Goal: Entertainment & Leisure: Consume media (video, audio)

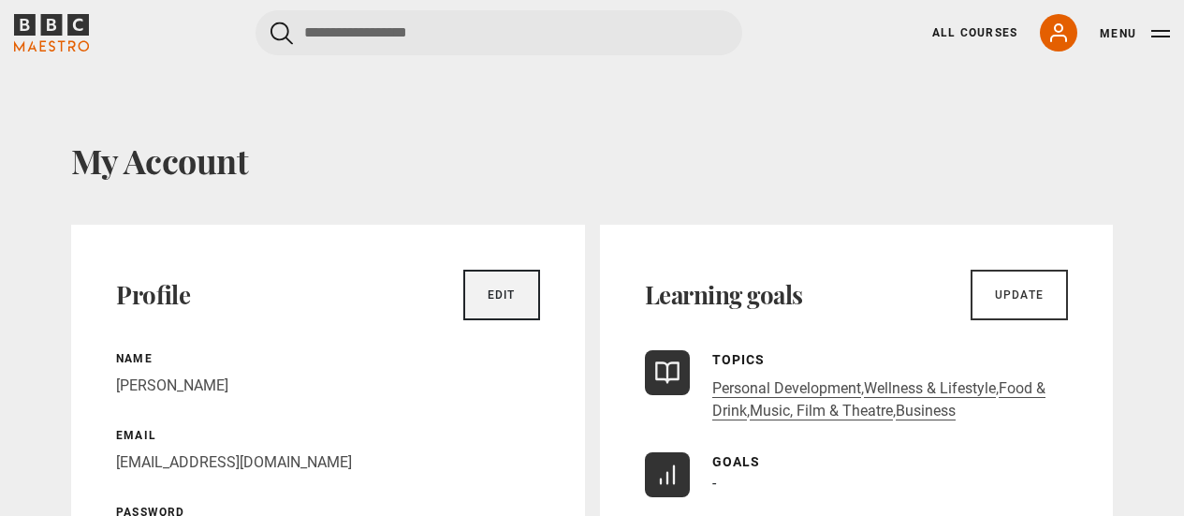
click at [472, 291] on link "Edit" at bounding box center [501, 294] width 77 height 51
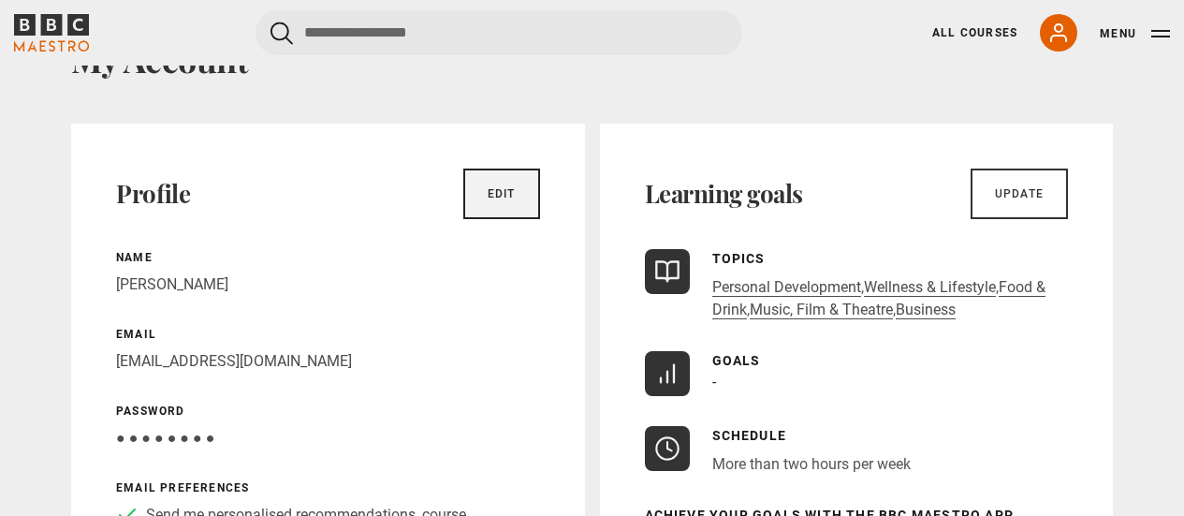
scroll to position [187, 0]
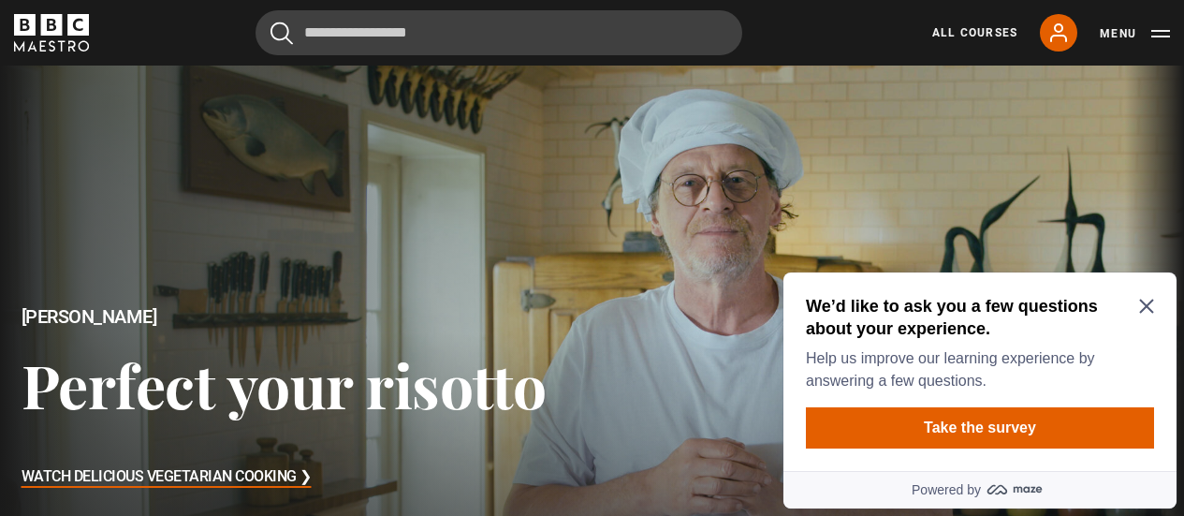
click at [1143, 296] on h2 "We’d like to ask you a few questions about your experience." at bounding box center [976, 317] width 341 height 45
click at [1145, 292] on div "We’d like to ask you a few questions about your experience. Help us improve our…" at bounding box center [979, 371] width 393 height 198
click at [1148, 304] on icon "Close Maze Prompt" at bounding box center [1146, 306] width 14 height 14
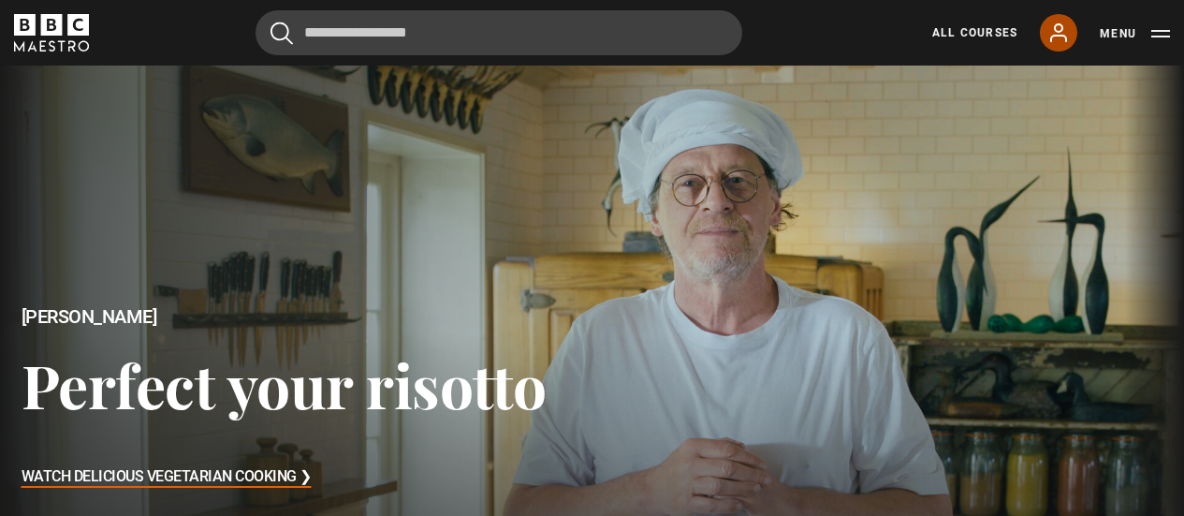
click at [1061, 32] on icon at bounding box center [1058, 33] width 22 height 22
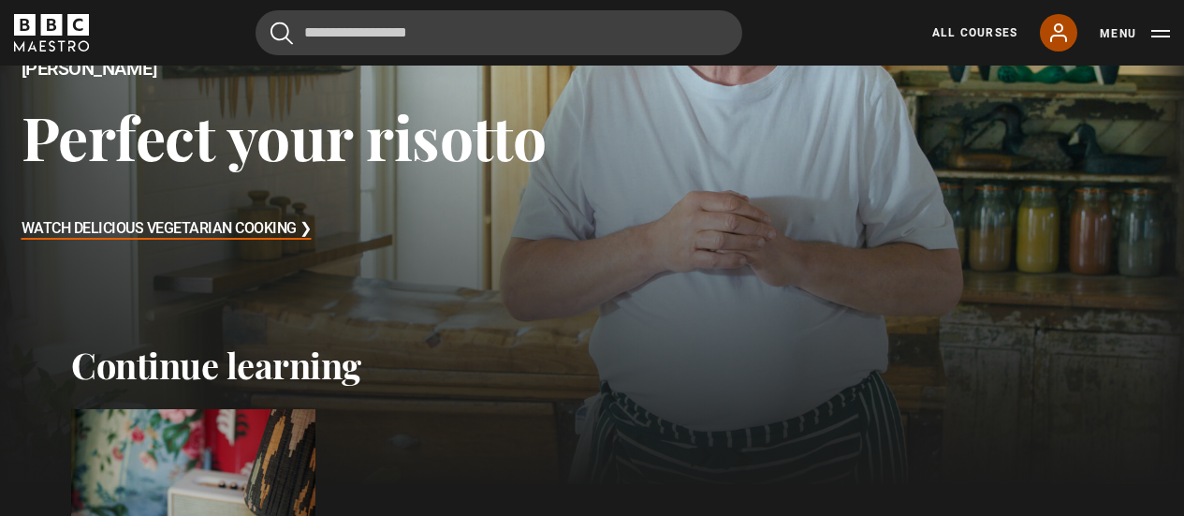
scroll to position [281, 0]
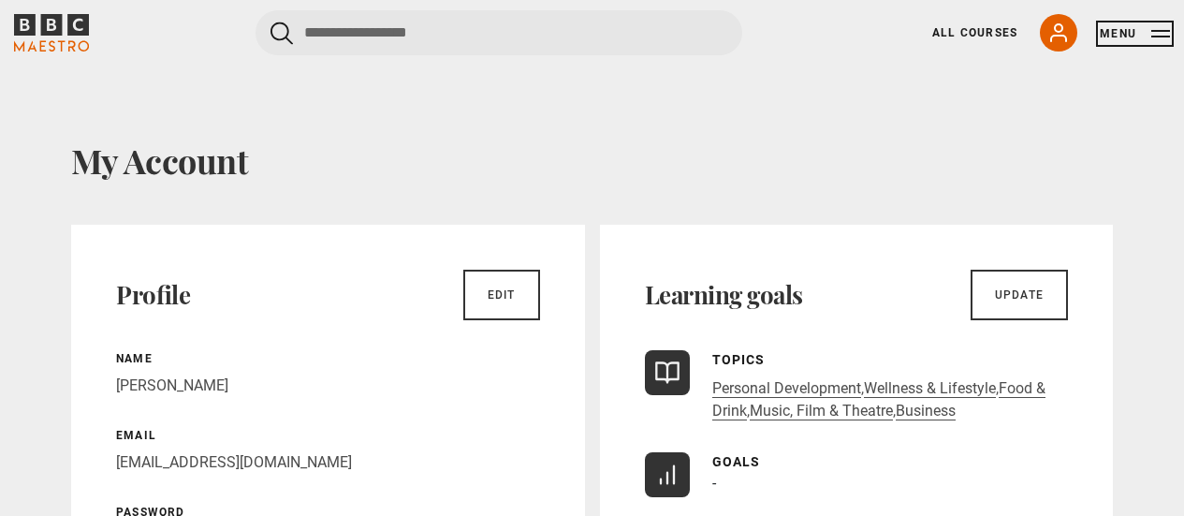
click at [1122, 27] on button "Menu" at bounding box center [1134, 33] width 70 height 19
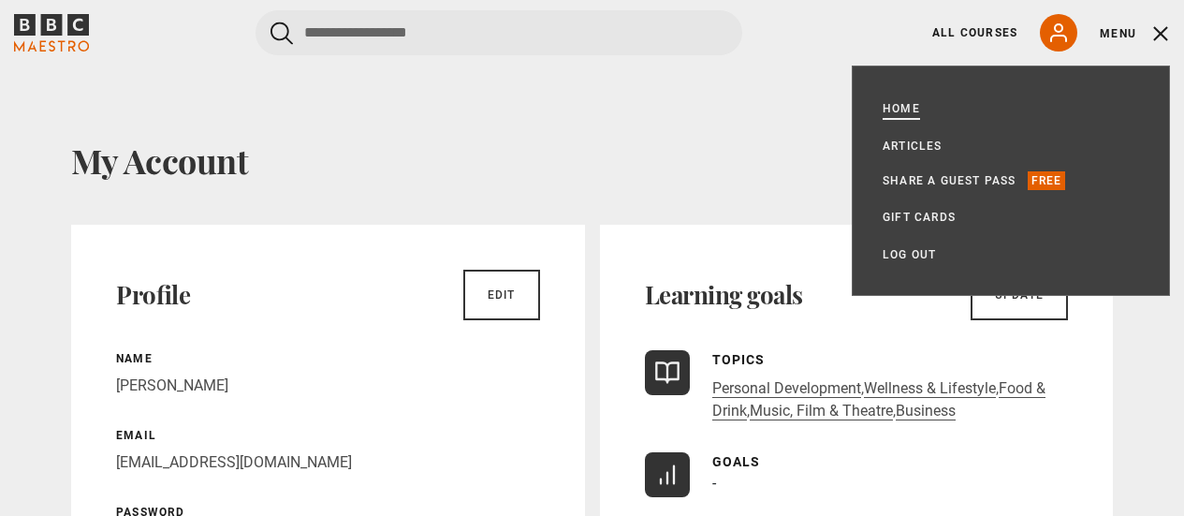
click at [897, 110] on link "Home" at bounding box center [900, 108] width 37 height 19
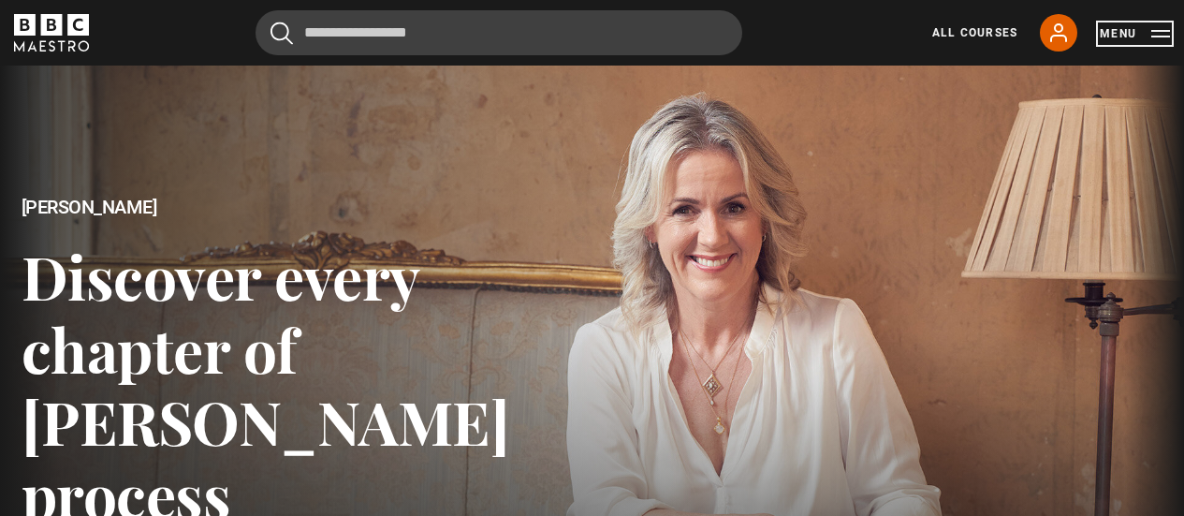
click at [1160, 36] on button "Menu" at bounding box center [1134, 33] width 70 height 19
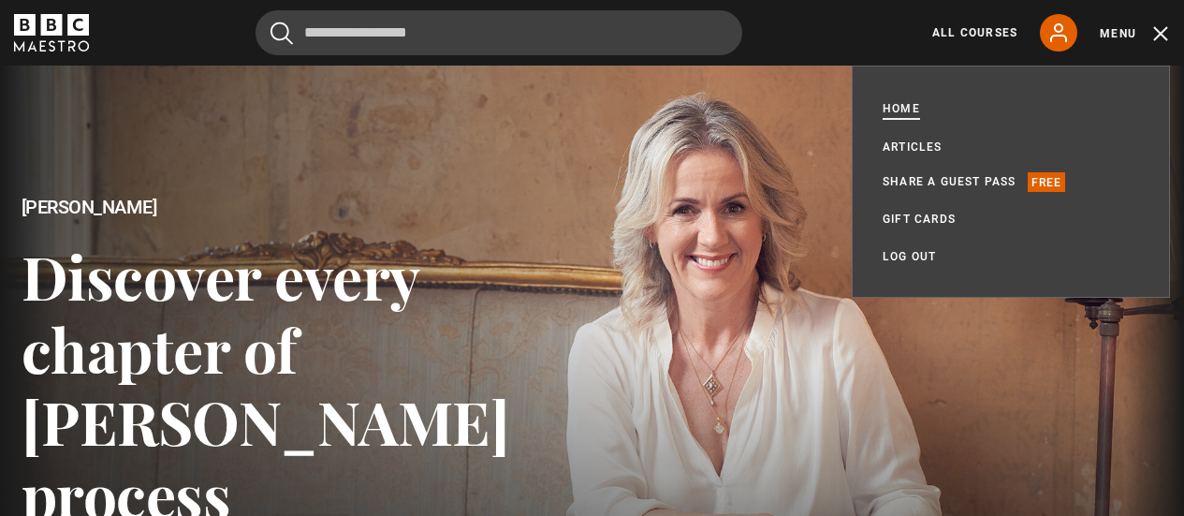
click at [885, 113] on link "Home" at bounding box center [900, 109] width 37 height 21
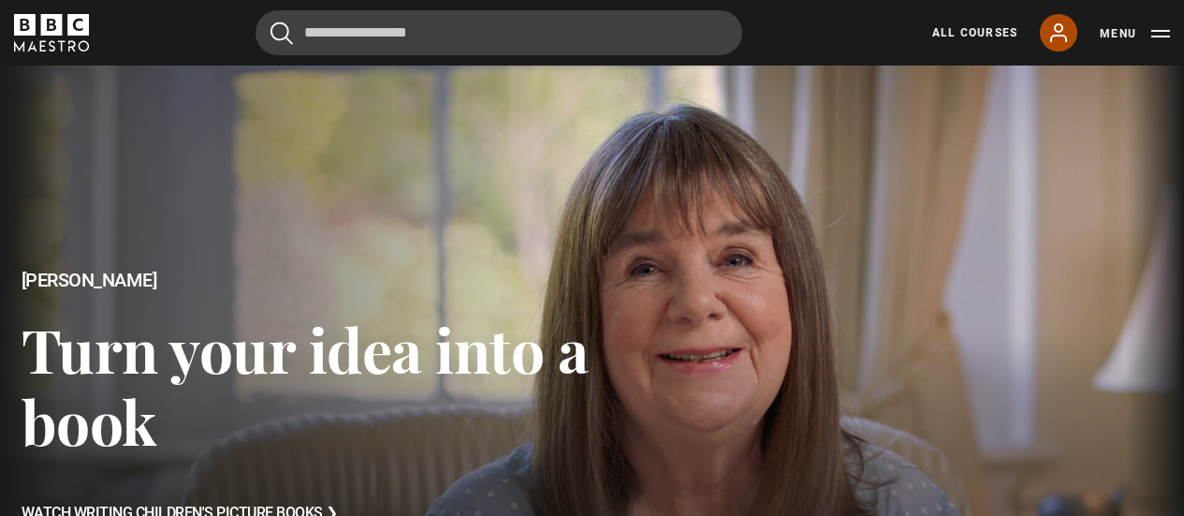
click at [1051, 32] on icon at bounding box center [1058, 33] width 22 height 22
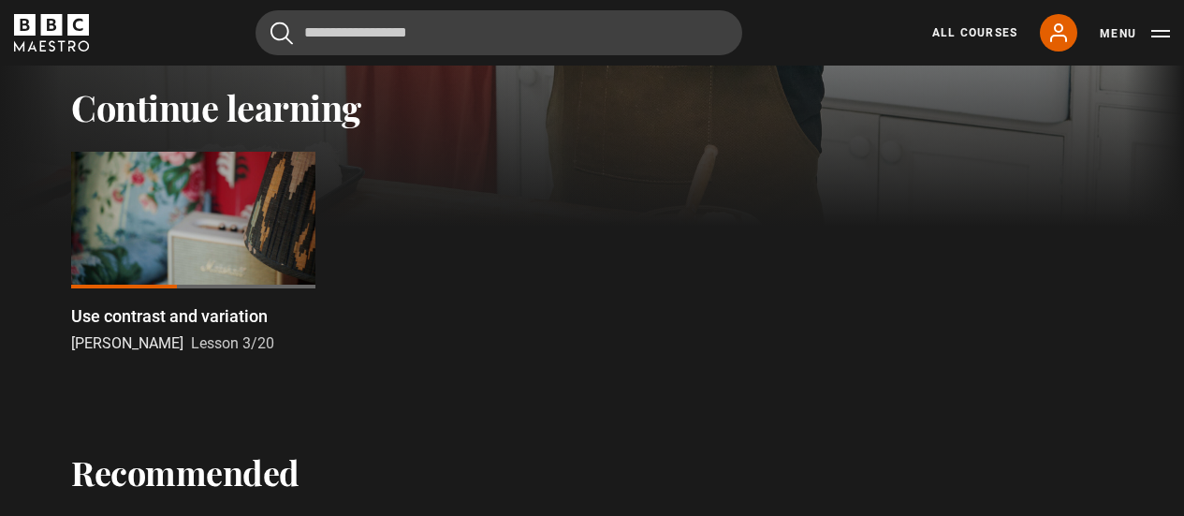
scroll to position [468, 0]
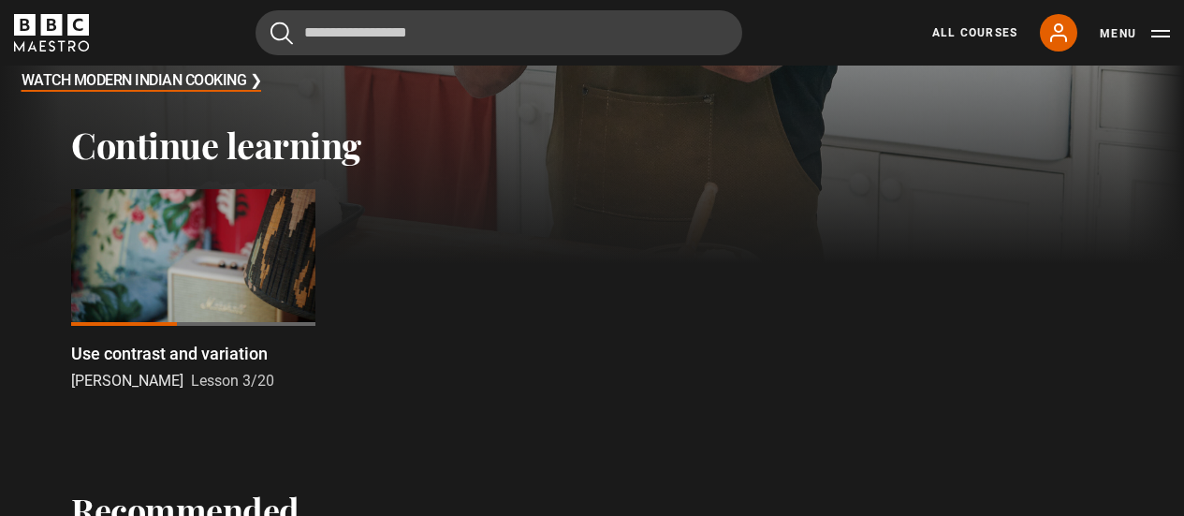
click at [237, 286] on div at bounding box center [193, 258] width 244 height 138
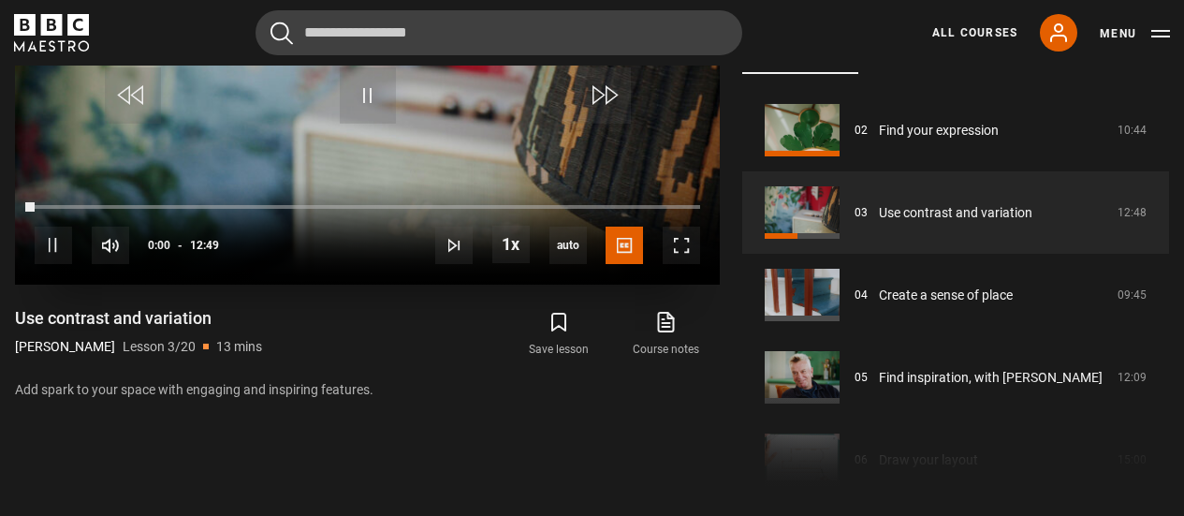
scroll to position [820, 0]
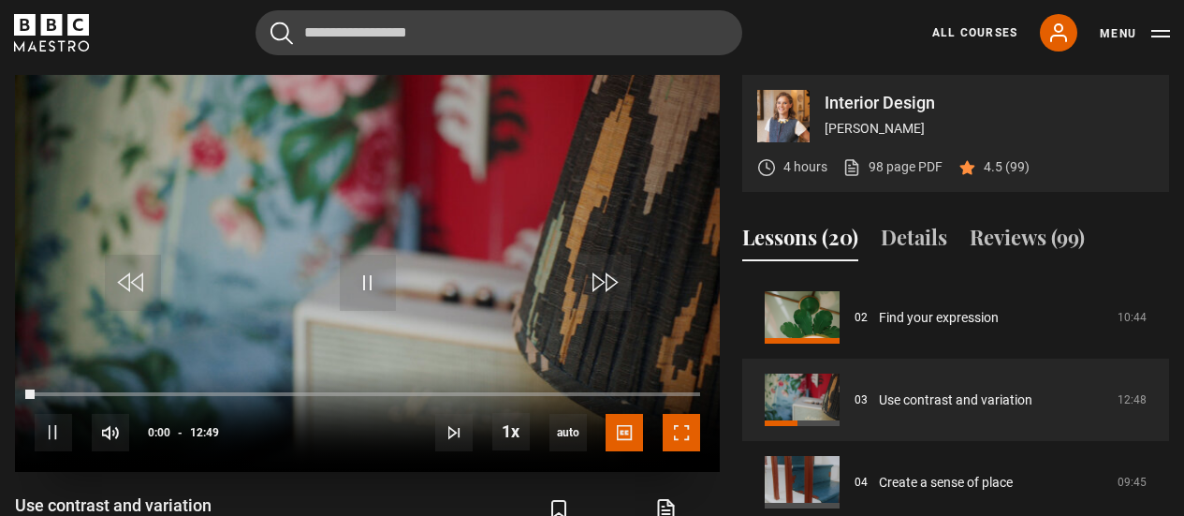
click at [676, 430] on span "Video Player" at bounding box center [680, 432] width 37 height 37
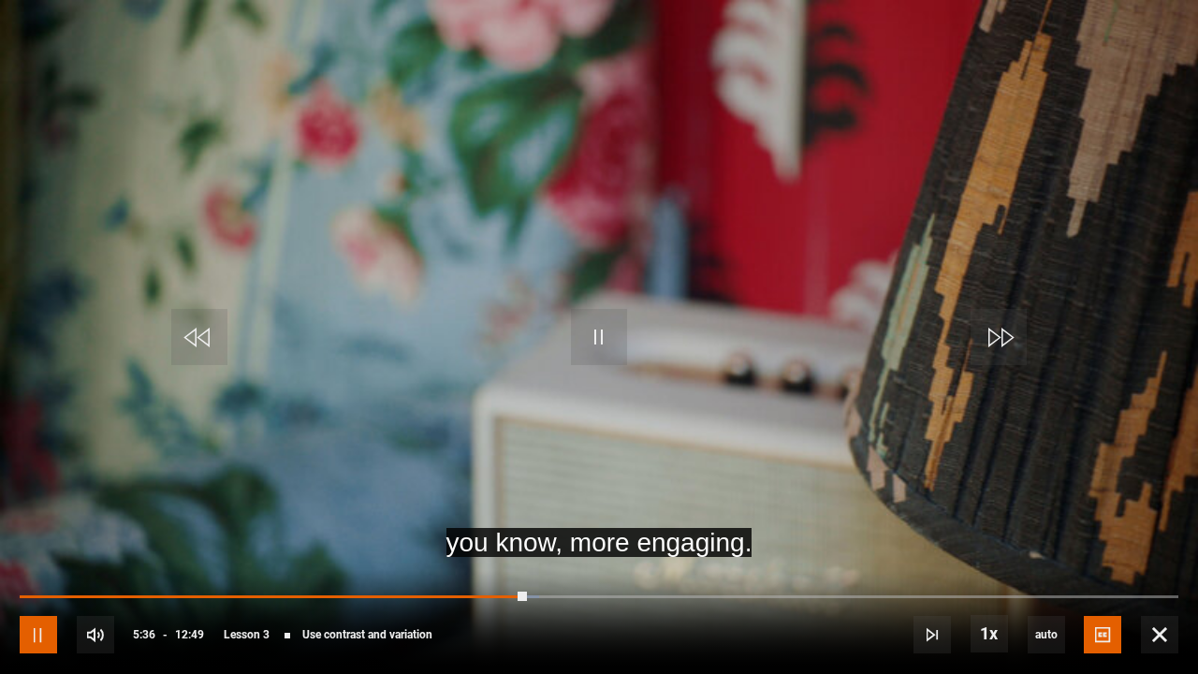
click at [36, 515] on span "Video Player" at bounding box center [38, 634] width 37 height 37
